Goal: Find specific page/section: Find specific page/section

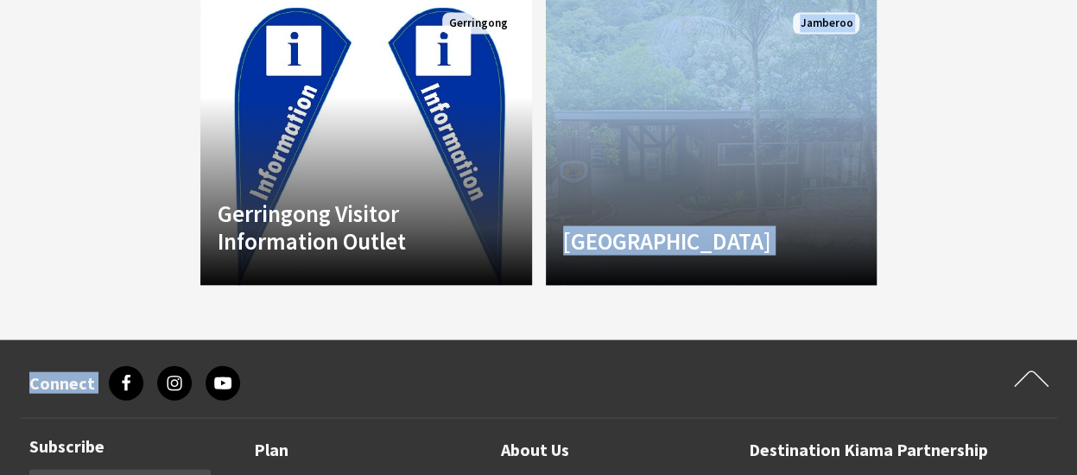
scroll to position [1706, 0]
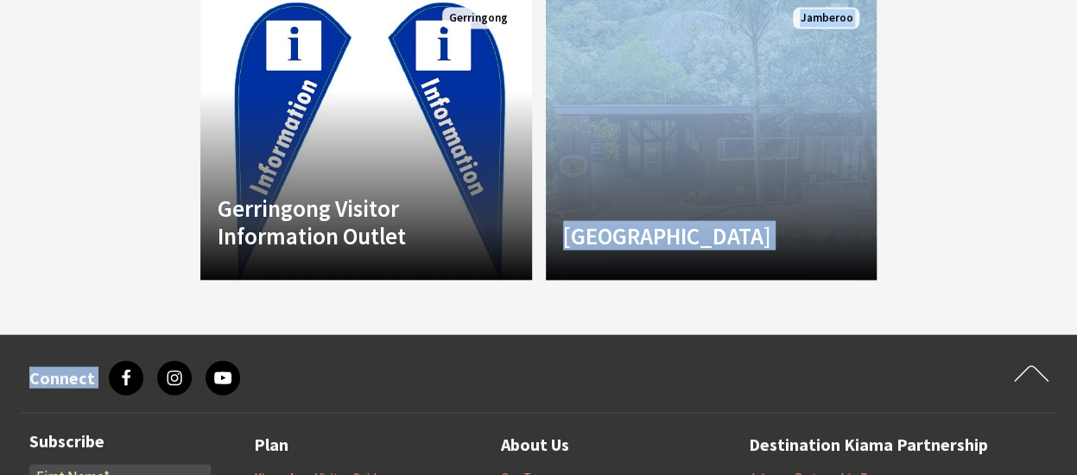
drag, startPoint x: 1083, startPoint y: 111, endPoint x: 1043, endPoint y: 367, distance: 258.7
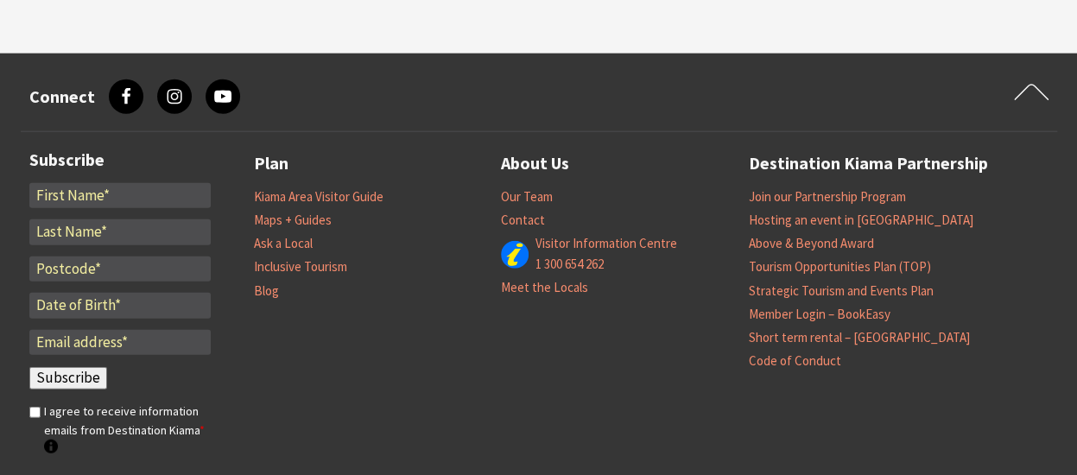
scroll to position [1982, 0]
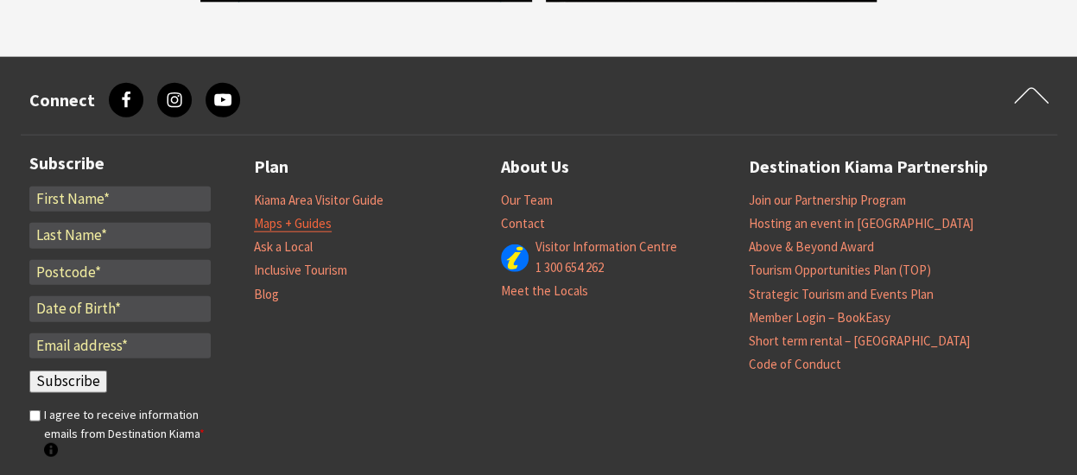
click at [261, 215] on link "Maps + Guides" at bounding box center [293, 223] width 78 height 17
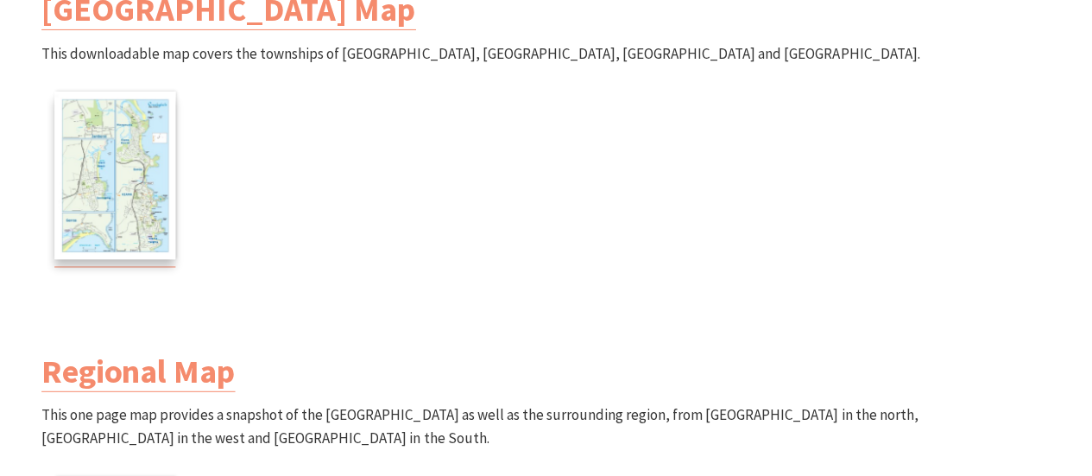
scroll to position [803, 0]
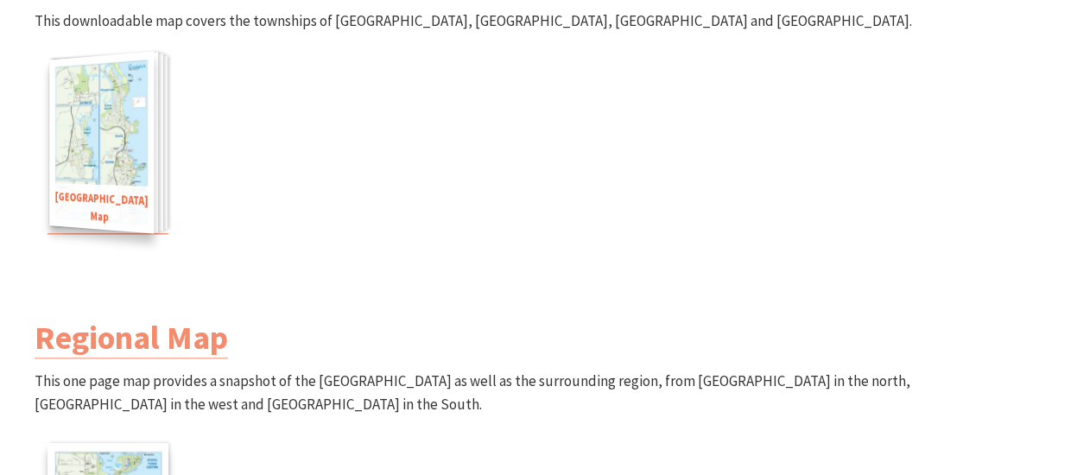
click at [121, 134] on img at bounding box center [101, 142] width 104 height 183
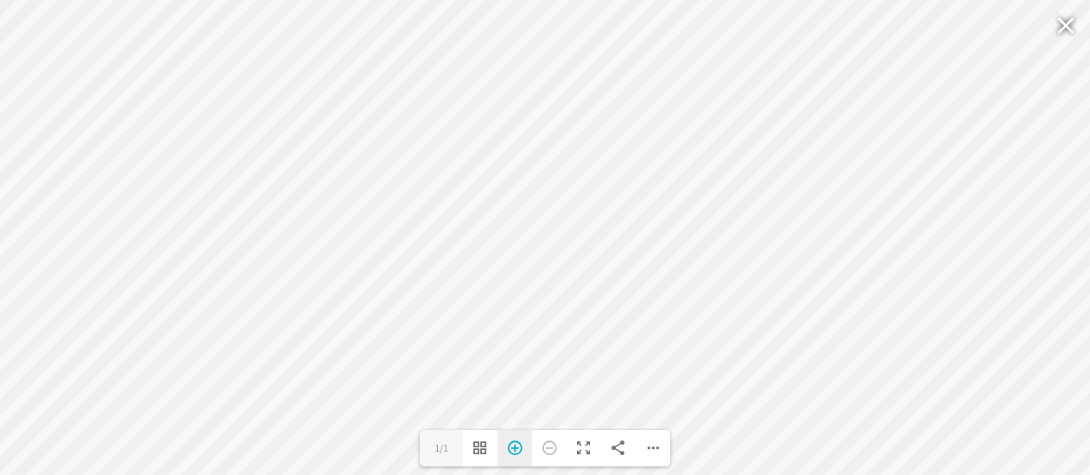
click at [522, 446] on div "Zoom In" at bounding box center [514, 448] width 35 height 36
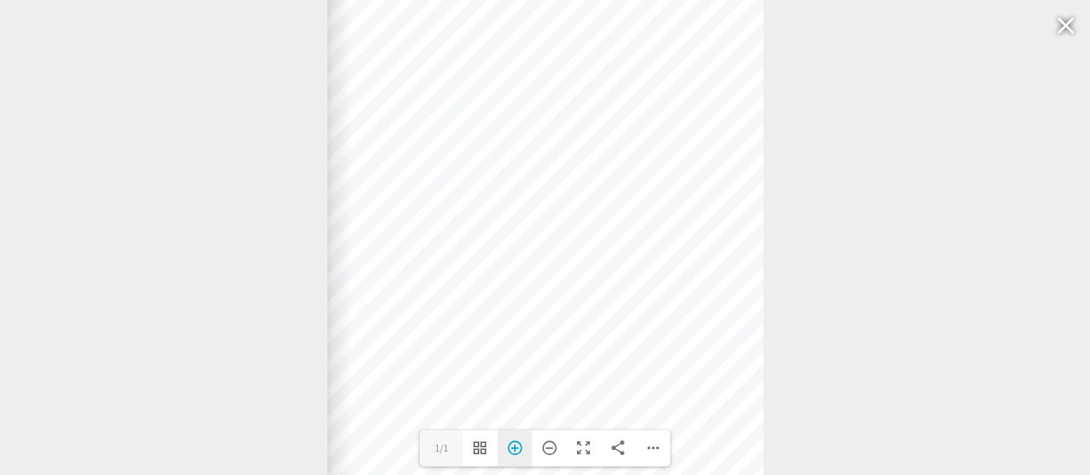
click at [513, 447] on div "Zoom In" at bounding box center [514, 448] width 35 height 36
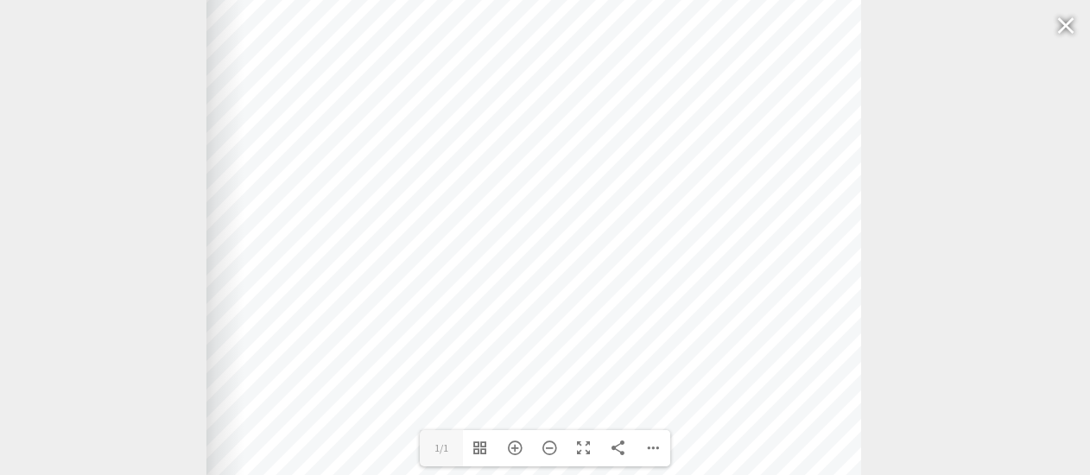
drag, startPoint x: 800, startPoint y: 160, endPoint x: 791, endPoint y: -5, distance: 165.1
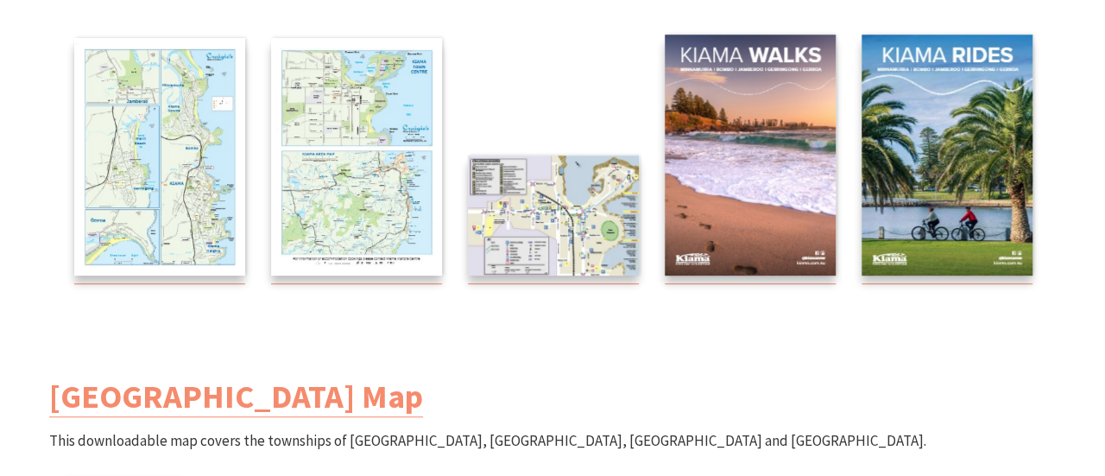
scroll to position [374, 0]
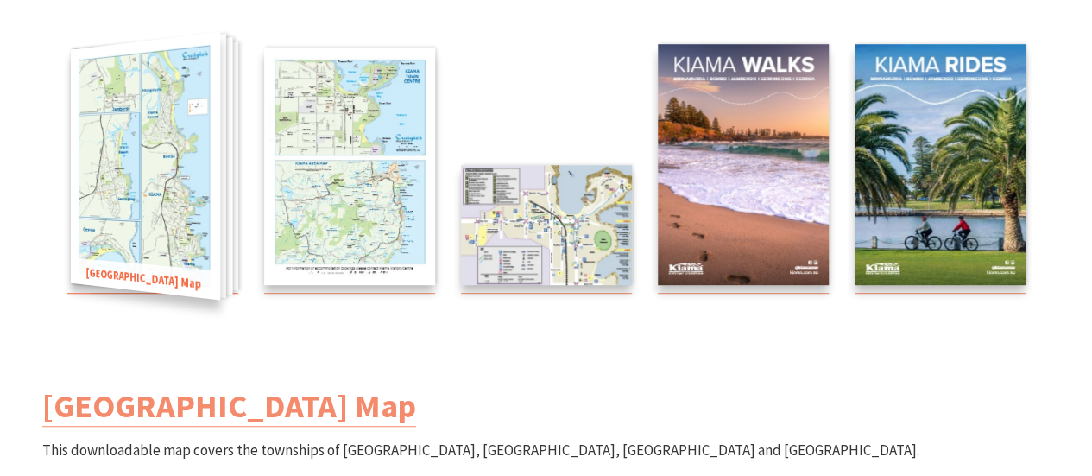
click at [169, 260] on img at bounding box center [144, 166] width 149 height 269
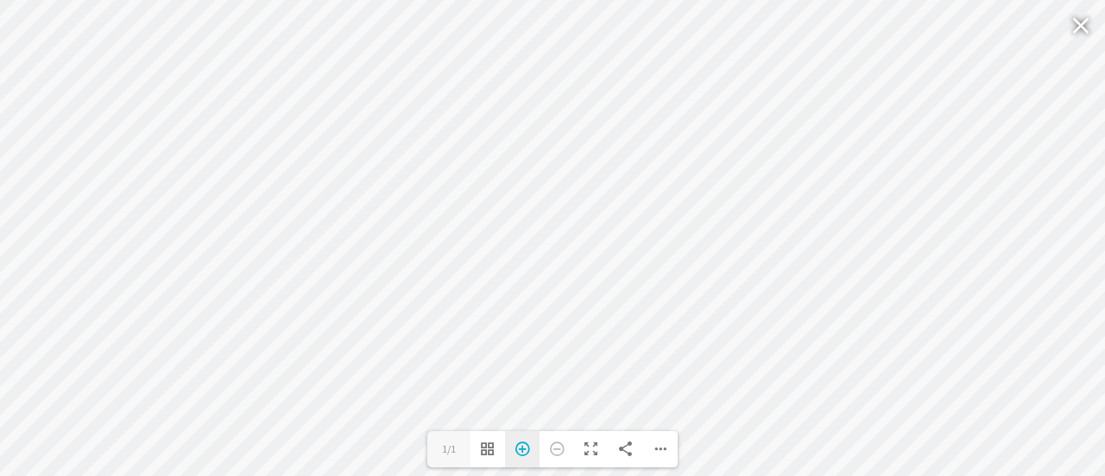
click at [522, 451] on div "Zoom In" at bounding box center [522, 449] width 35 height 36
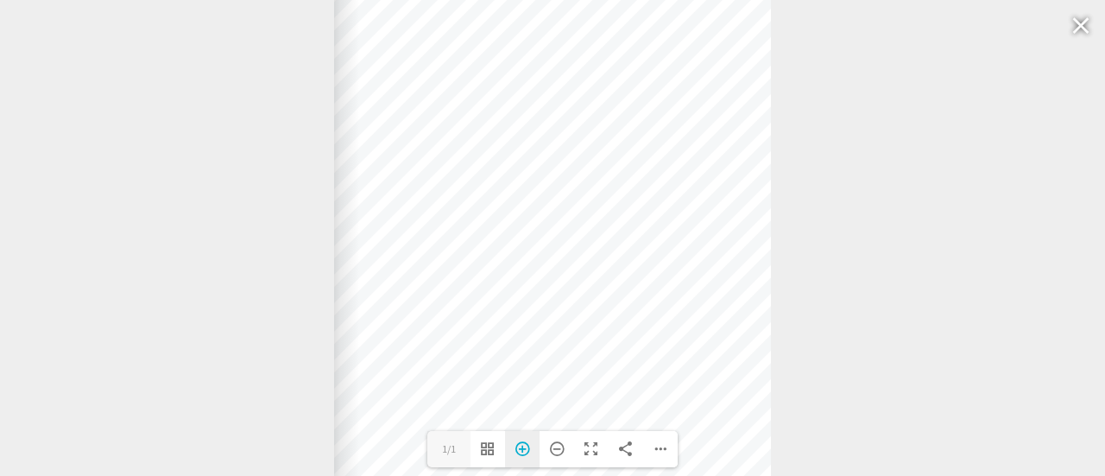
click at [520, 450] on div "Zoom In" at bounding box center [522, 449] width 35 height 36
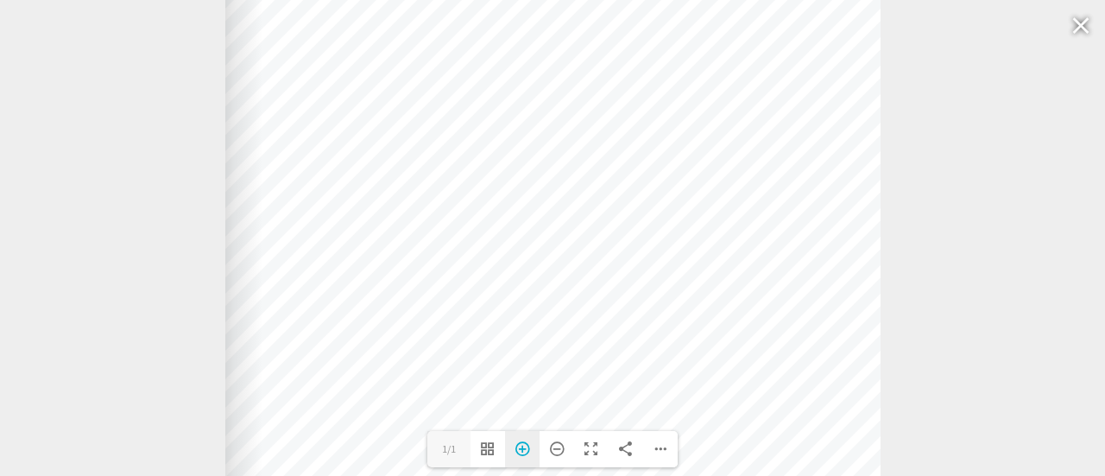
click at [523, 452] on div "Zoom In" at bounding box center [522, 449] width 35 height 36
click at [556, 453] on div "Zoom Out" at bounding box center [557, 449] width 35 height 36
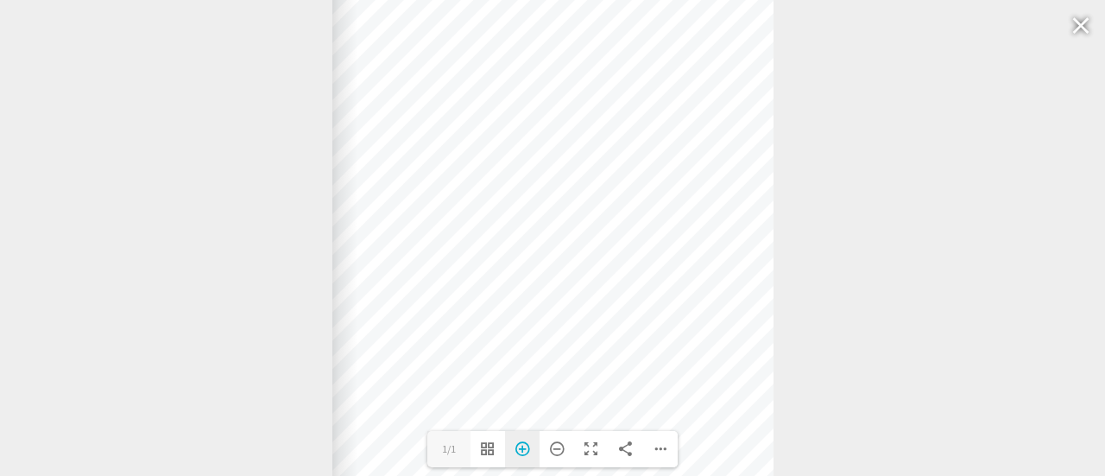
click at [524, 450] on div "Zoom In" at bounding box center [522, 449] width 35 height 36
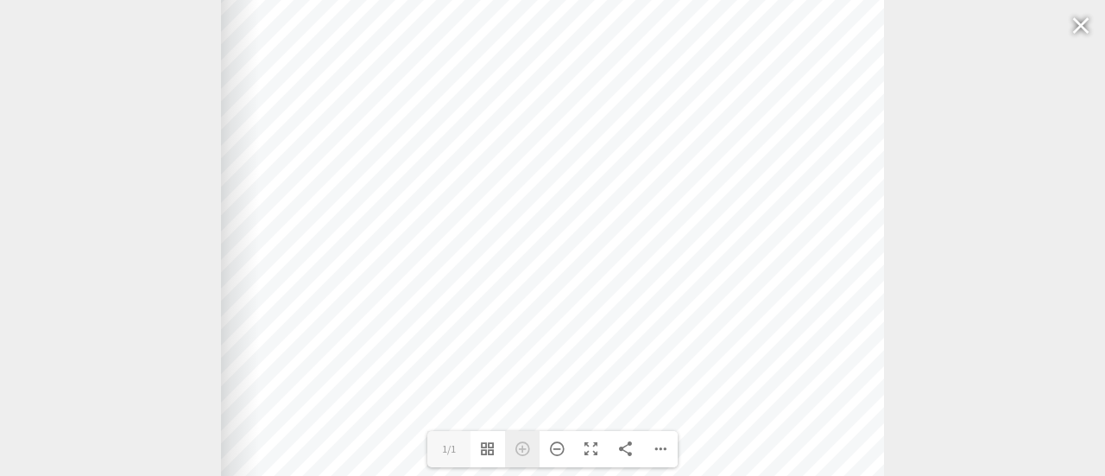
click at [524, 450] on div "Zoom In" at bounding box center [522, 449] width 35 height 36
click at [591, 452] on div "Toggle Fullscreen" at bounding box center [591, 449] width 35 height 36
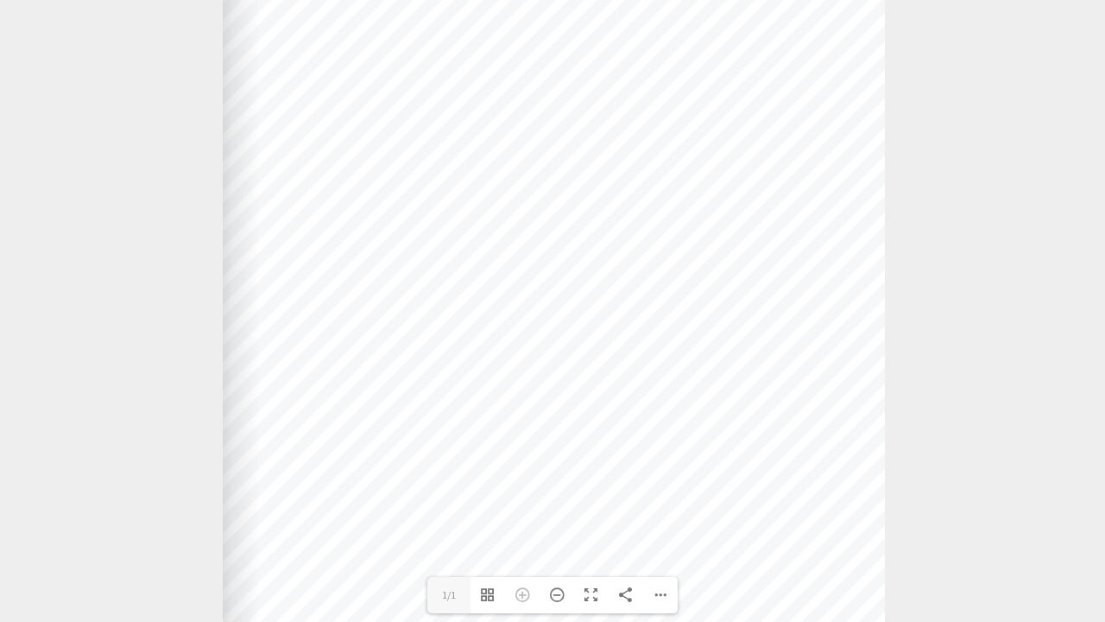
click at [595, 474] on div at bounding box center [554, 292] width 662 height 920
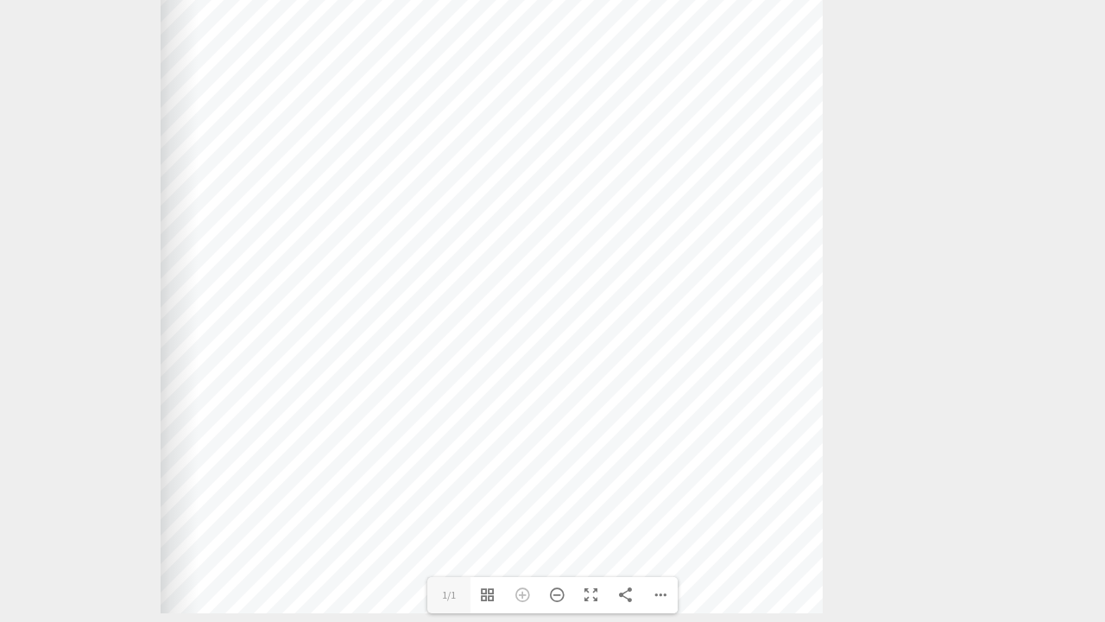
drag, startPoint x: 822, startPoint y: 249, endPoint x: 760, endPoint y: 109, distance: 153.1
click at [760, 109] on div at bounding box center [492, 153] width 662 height 920
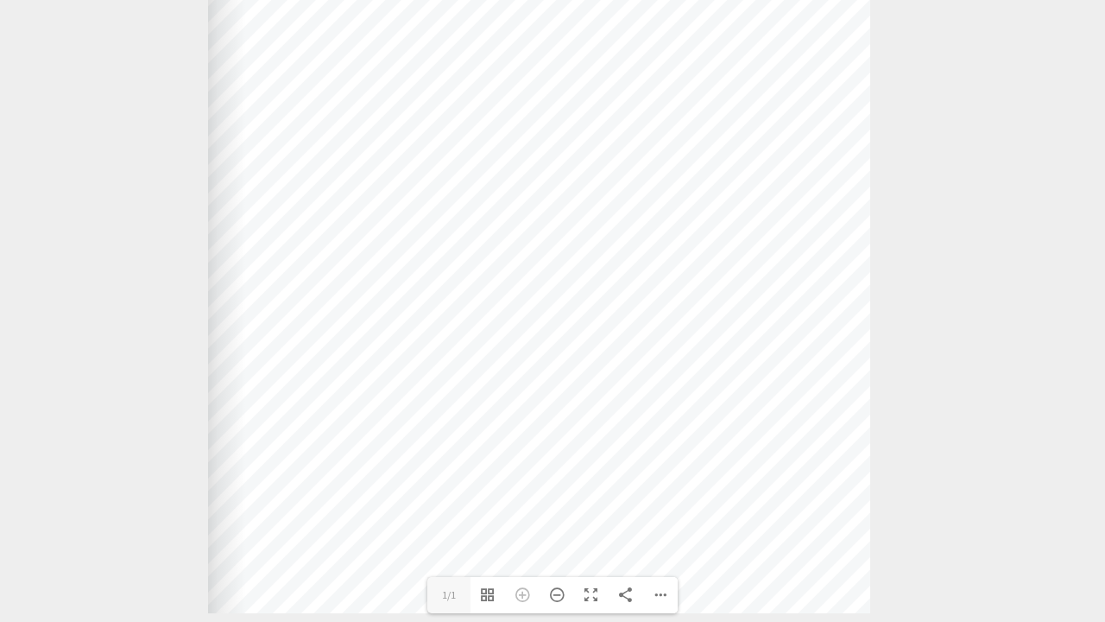
drag, startPoint x: 550, startPoint y: 621, endPoint x: 601, endPoint y: 618, distance: 51.0
click at [601, 474] on div at bounding box center [538, 170] width 1825 height 991
drag, startPoint x: 601, startPoint y: 617, endPoint x: 591, endPoint y: 617, distance: 9.5
click at [591, 474] on div at bounding box center [532, 169] width 1825 height 991
click at [658, 474] on div "Download PDF File Goto First Page Goto Last Page Turn on/off Sound" at bounding box center [660, 595] width 35 height 36
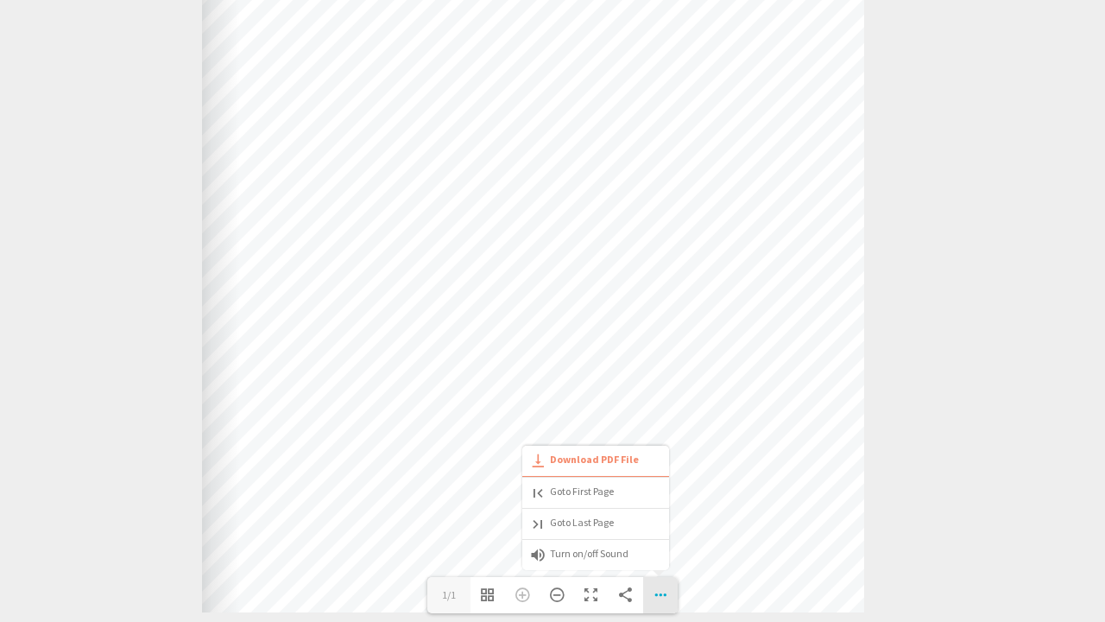
click at [701, 474] on div at bounding box center [533, 152] width 662 height 920
click at [523, 474] on div "Zoom In" at bounding box center [522, 595] width 35 height 36
click at [554, 474] on div "Zoom Out" at bounding box center [557, 595] width 35 height 36
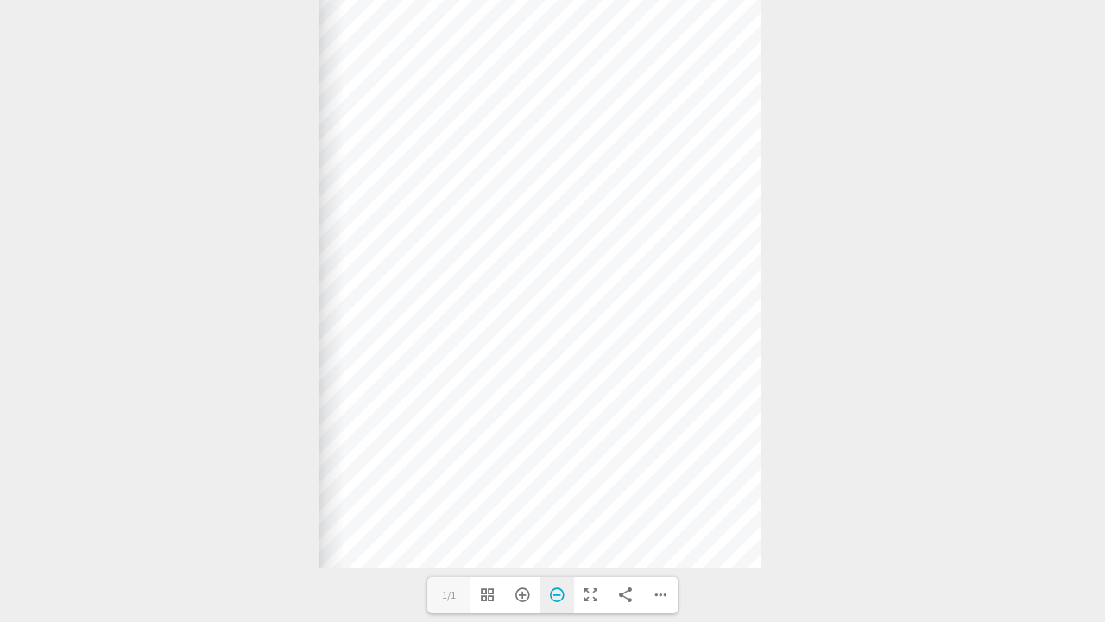
click at [554, 474] on div "Zoom Out" at bounding box center [557, 595] width 35 height 36
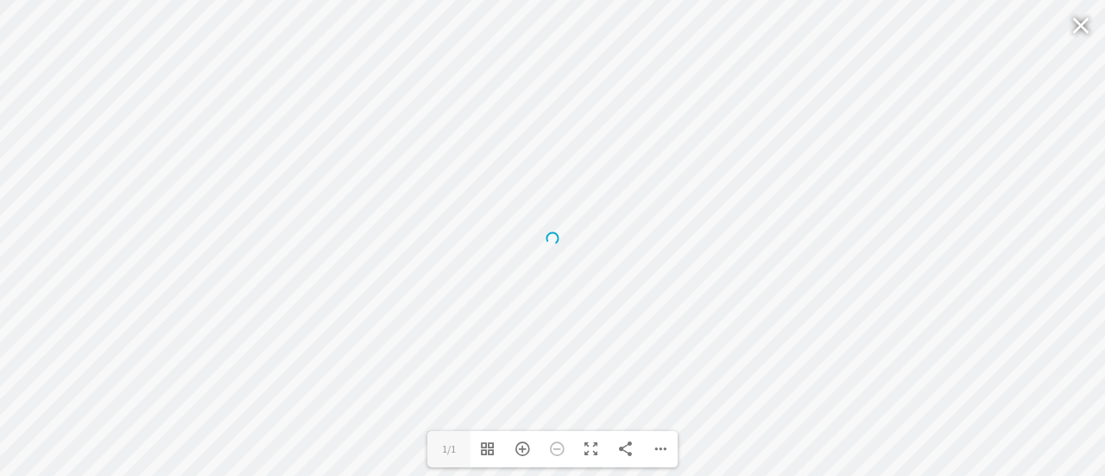
scroll to position [190, 0]
